Goal: Navigation & Orientation: Find specific page/section

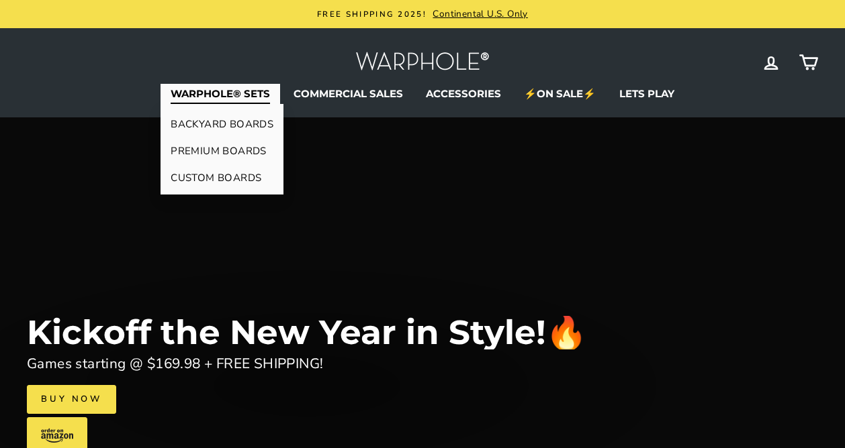
click at [224, 123] on link "BACKYARD BOARDS" at bounding box center [221, 124] width 123 height 27
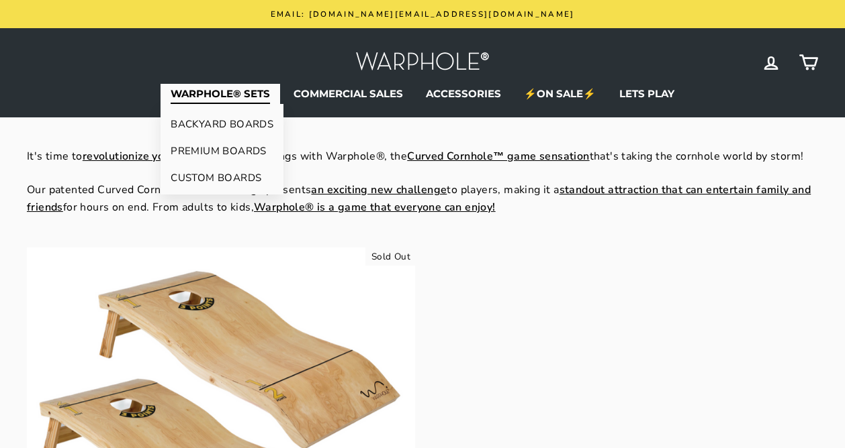
click at [211, 147] on link "PREMIUM BOARDS" at bounding box center [221, 151] width 123 height 27
